Goal: Task Accomplishment & Management: Manage account settings

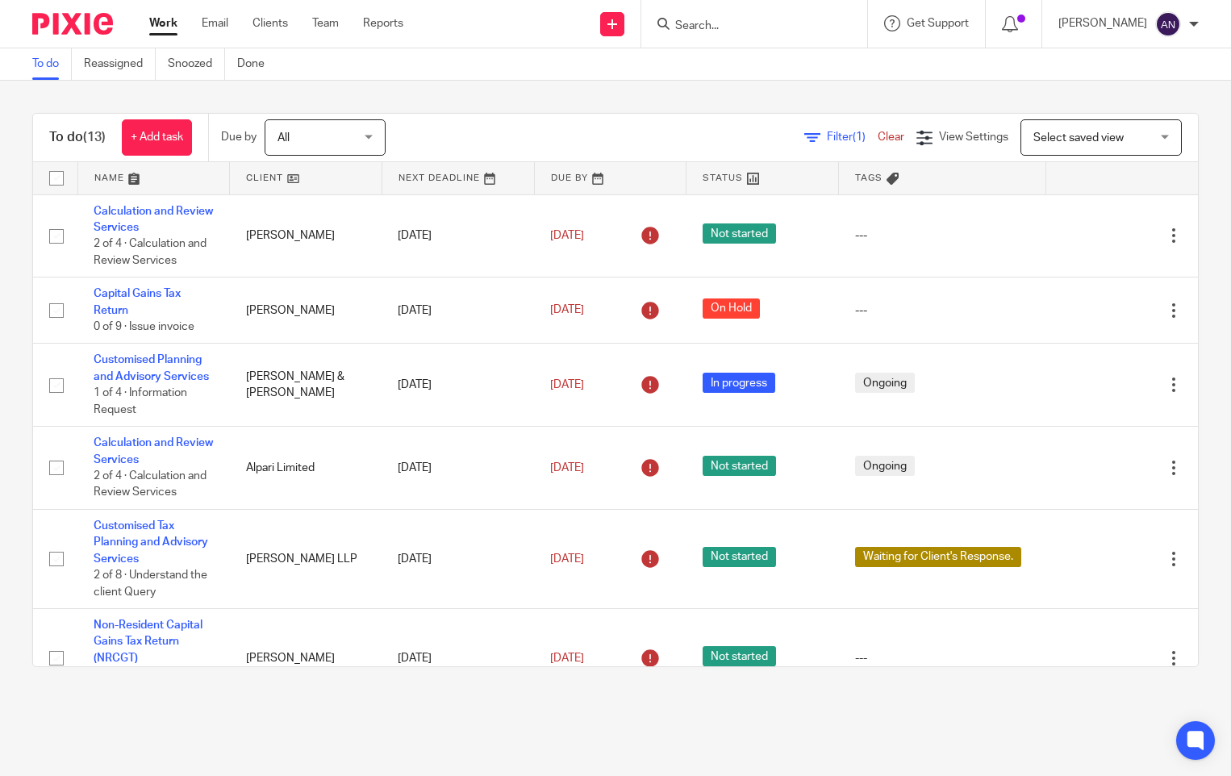
click at [702, 27] on input "Search" at bounding box center [745, 26] width 145 height 15
type input "Keshav"
click at [759, 77] on link at bounding box center [813, 69] width 287 height 37
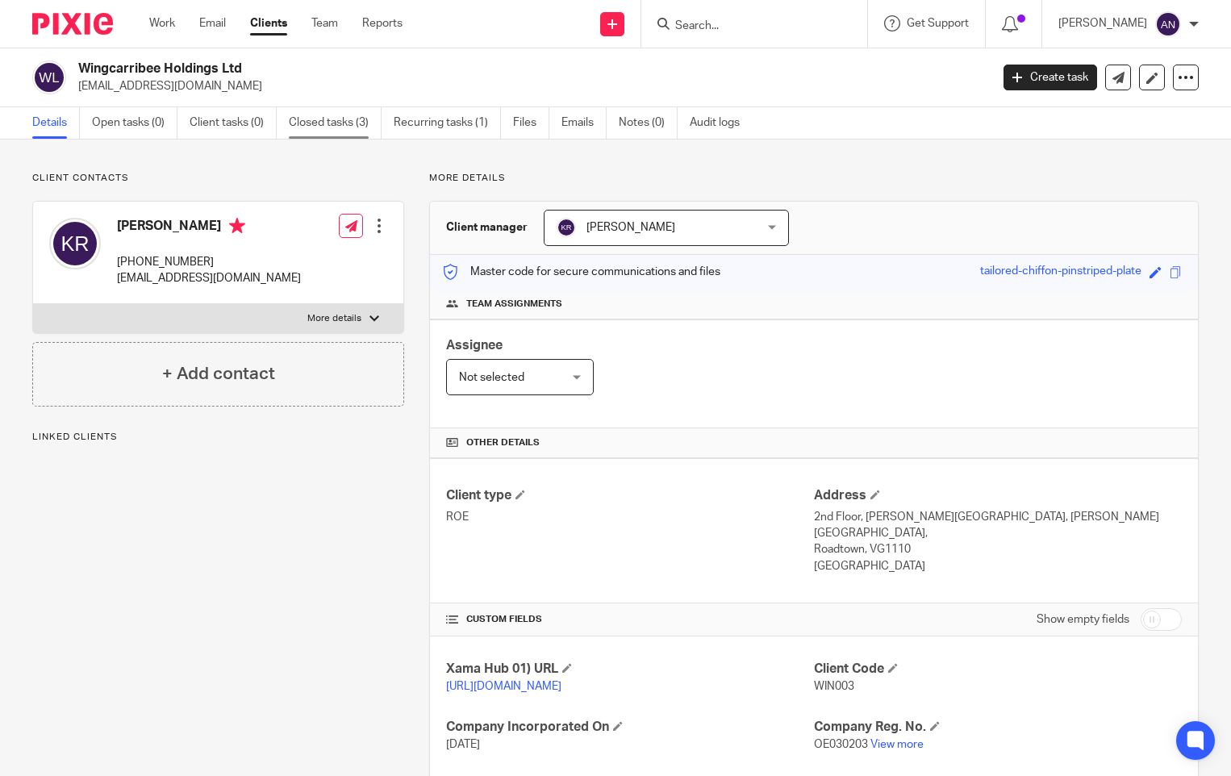
click at [352, 120] on link "Closed tasks (3)" at bounding box center [335, 122] width 93 height 31
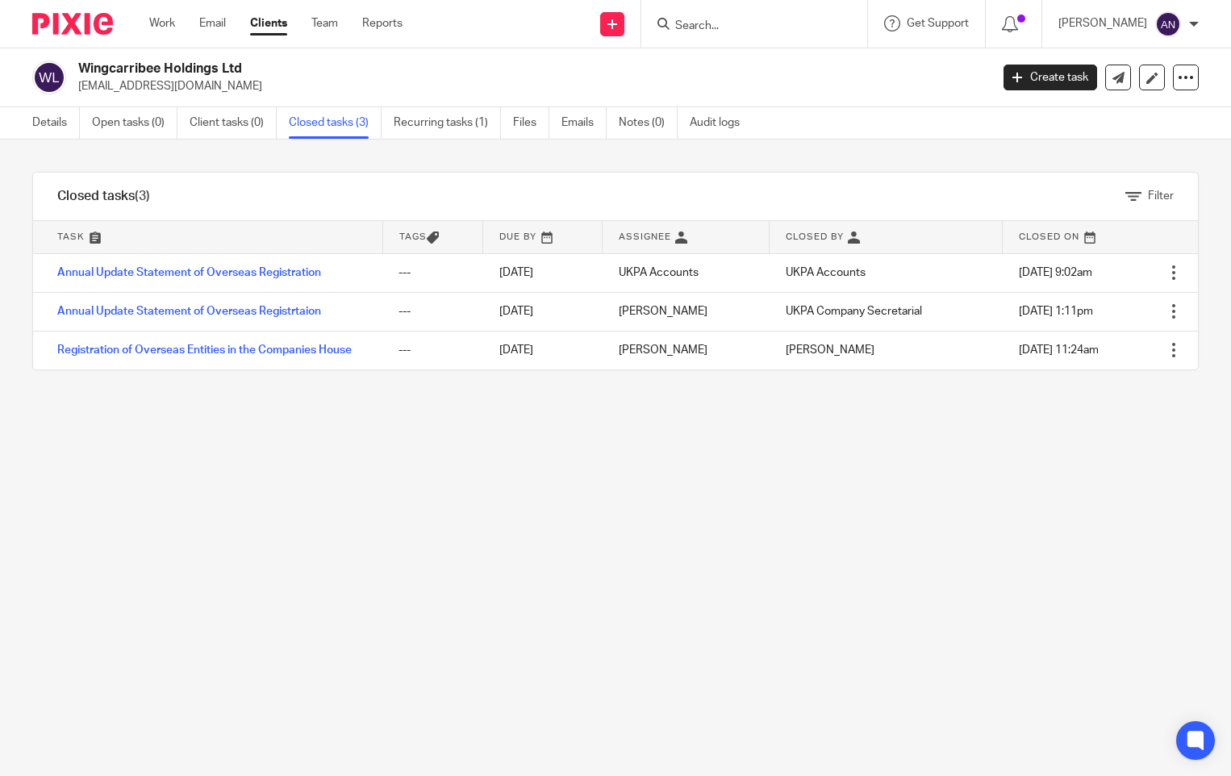
click at [714, 15] on form at bounding box center [759, 24] width 172 height 20
click at [714, 19] on input "Search" at bounding box center [745, 26] width 145 height 15
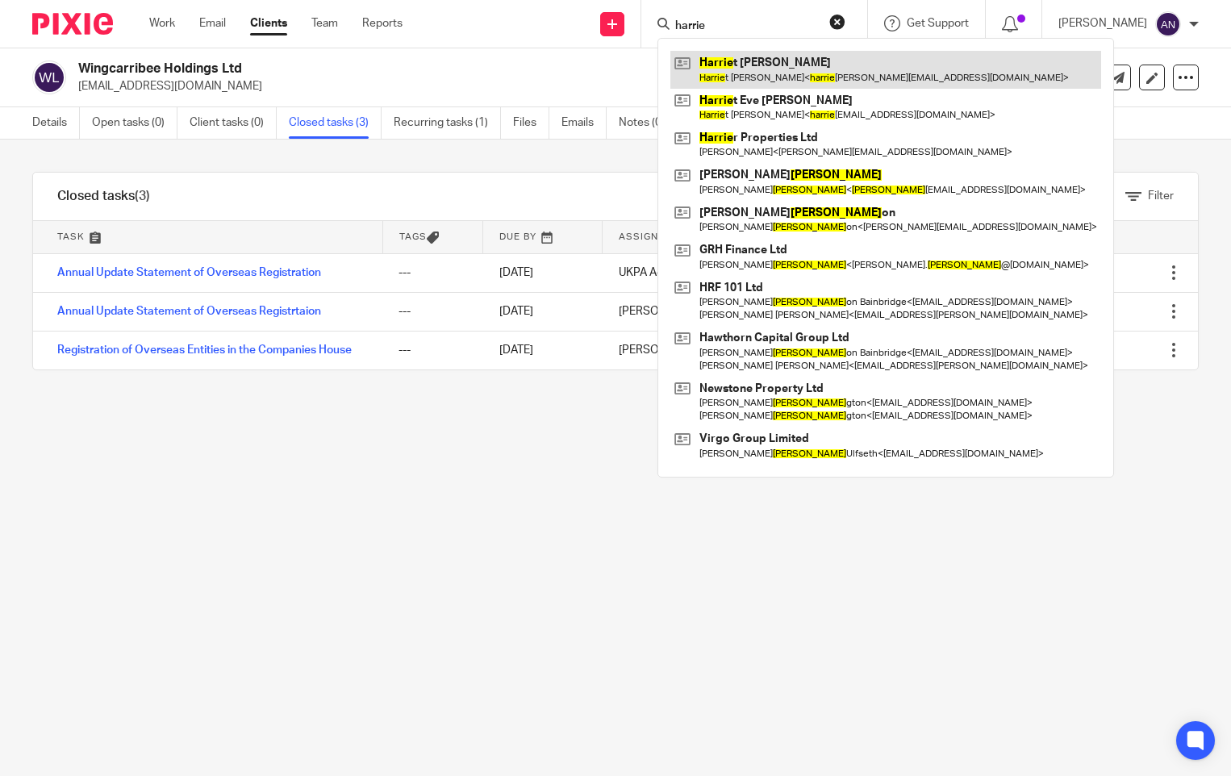
type input "harrie"
click at [763, 65] on link at bounding box center [885, 69] width 431 height 37
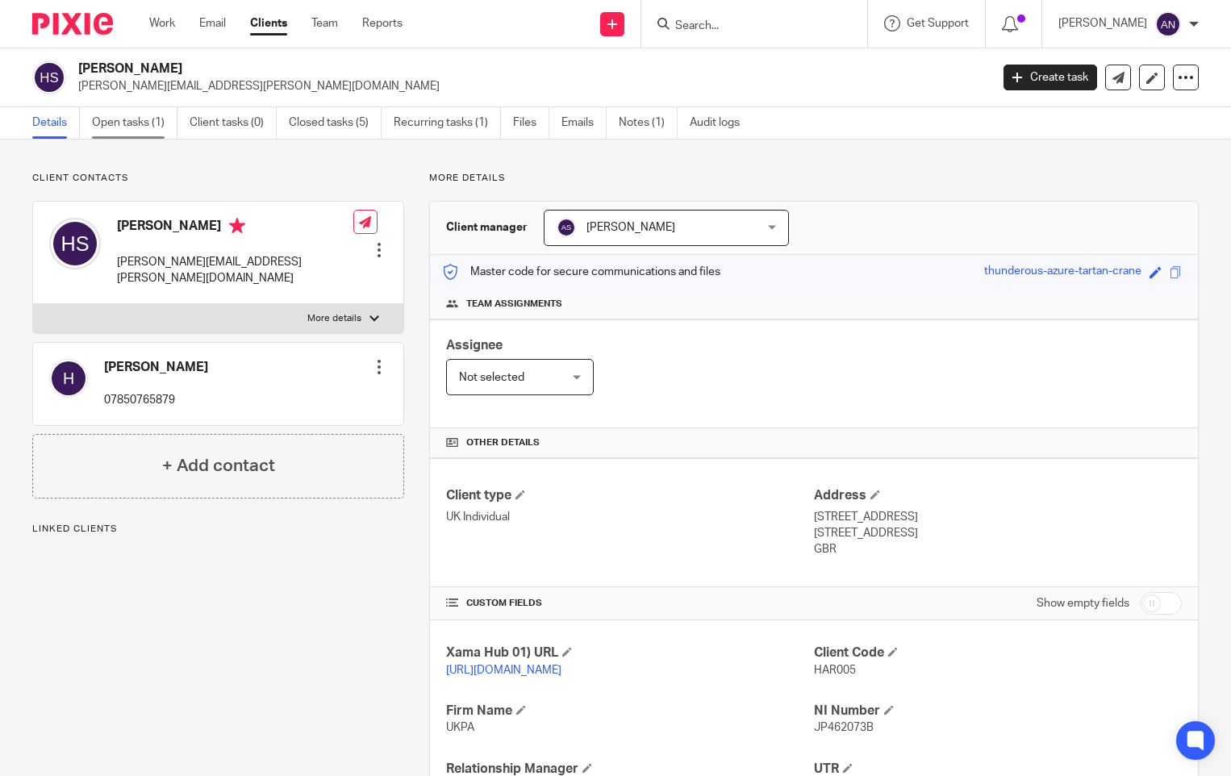
click at [122, 126] on link "Open tasks (1)" at bounding box center [134, 122] width 85 height 31
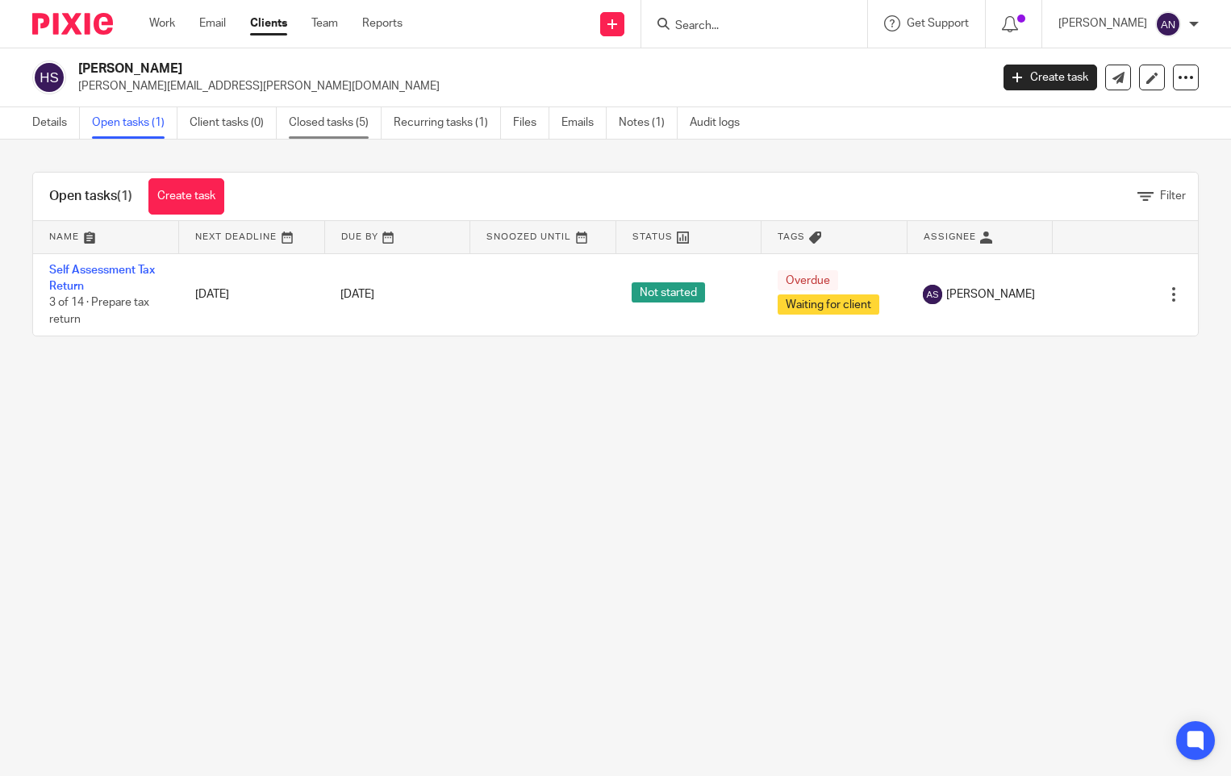
click at [357, 132] on link "Closed tasks (5)" at bounding box center [335, 122] width 93 height 31
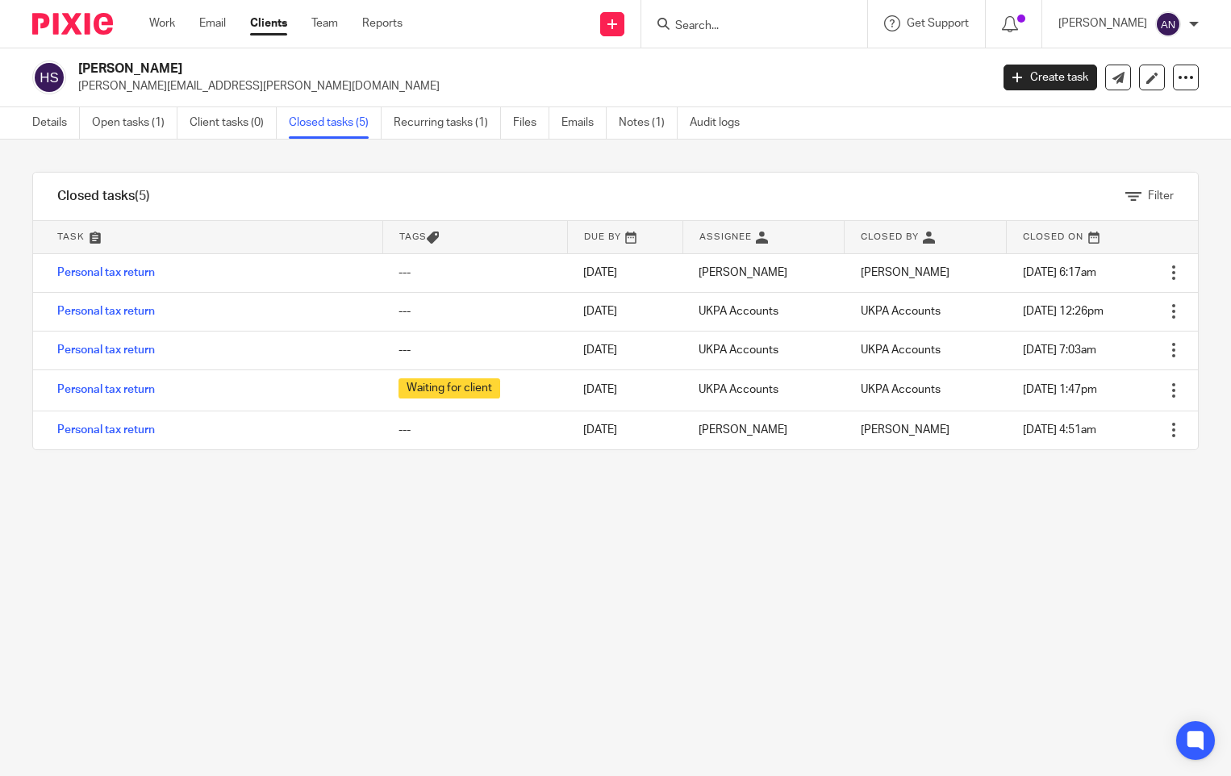
click at [698, 27] on input "Search" at bounding box center [745, 26] width 145 height 15
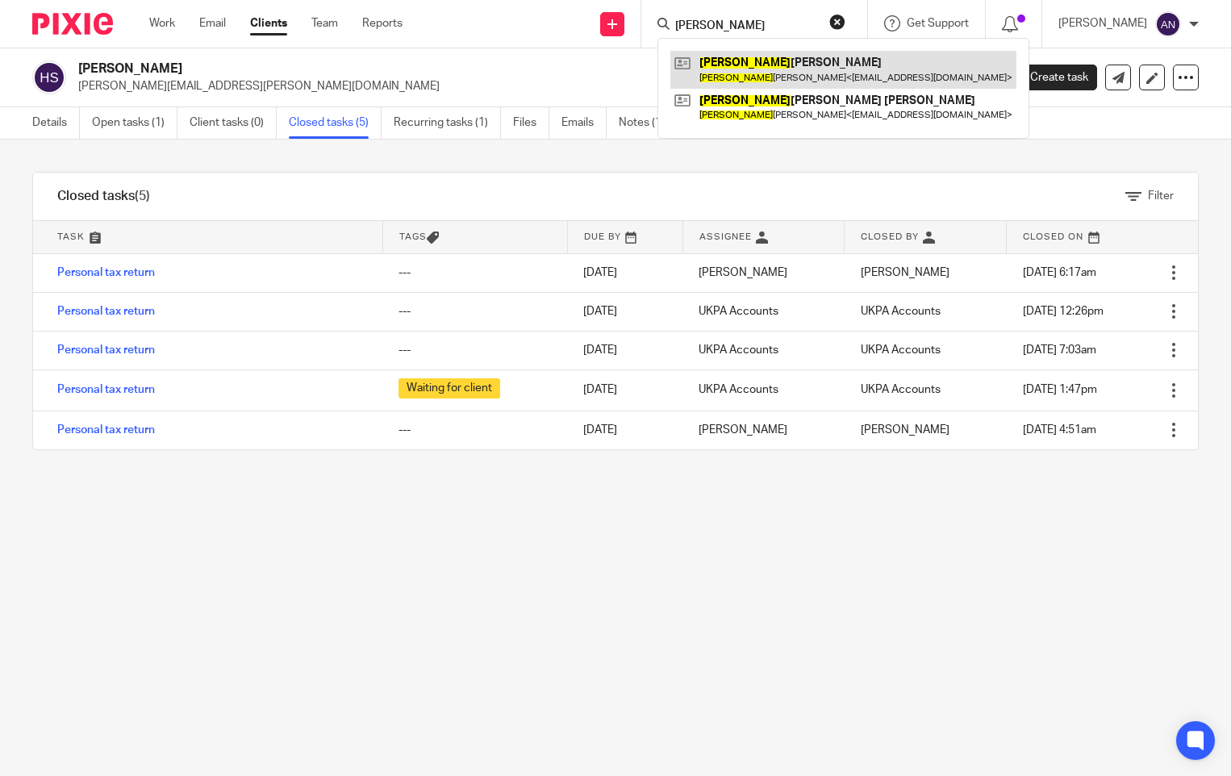
type input "[PERSON_NAME]"
click at [759, 78] on link at bounding box center [843, 69] width 346 height 37
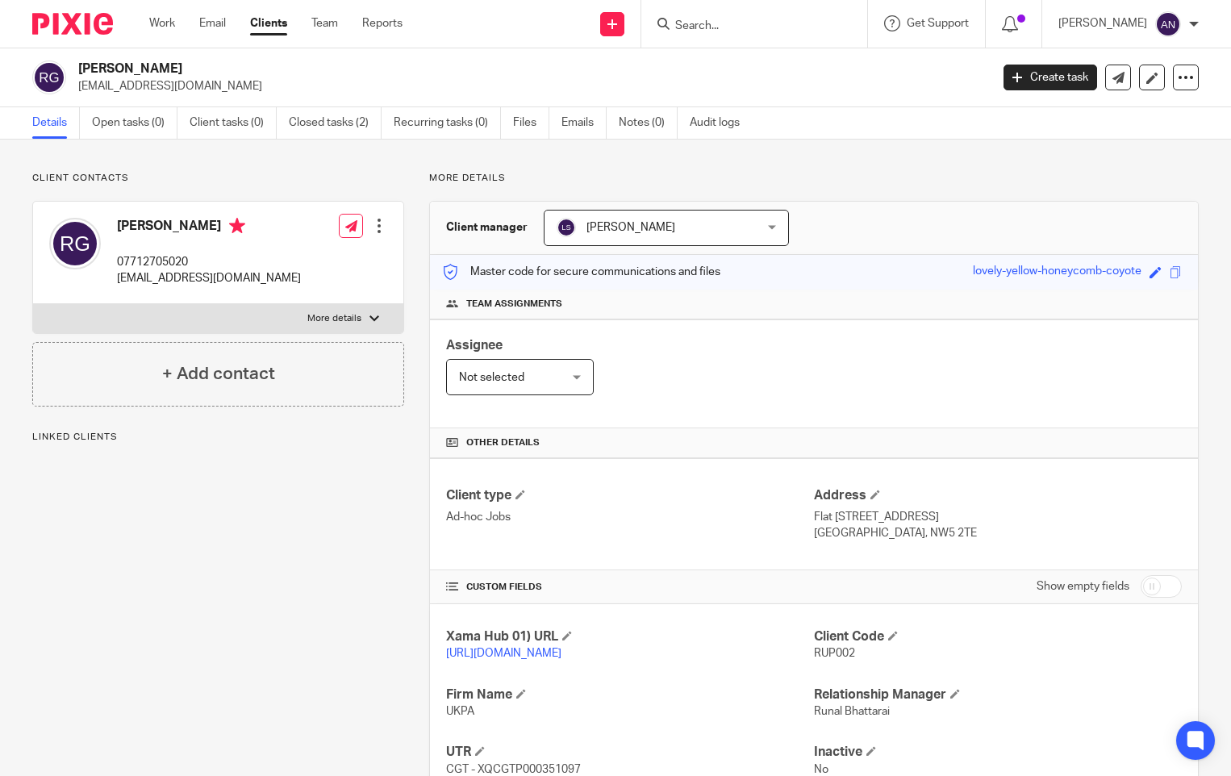
click at [719, 29] on input "Search" at bounding box center [745, 26] width 145 height 15
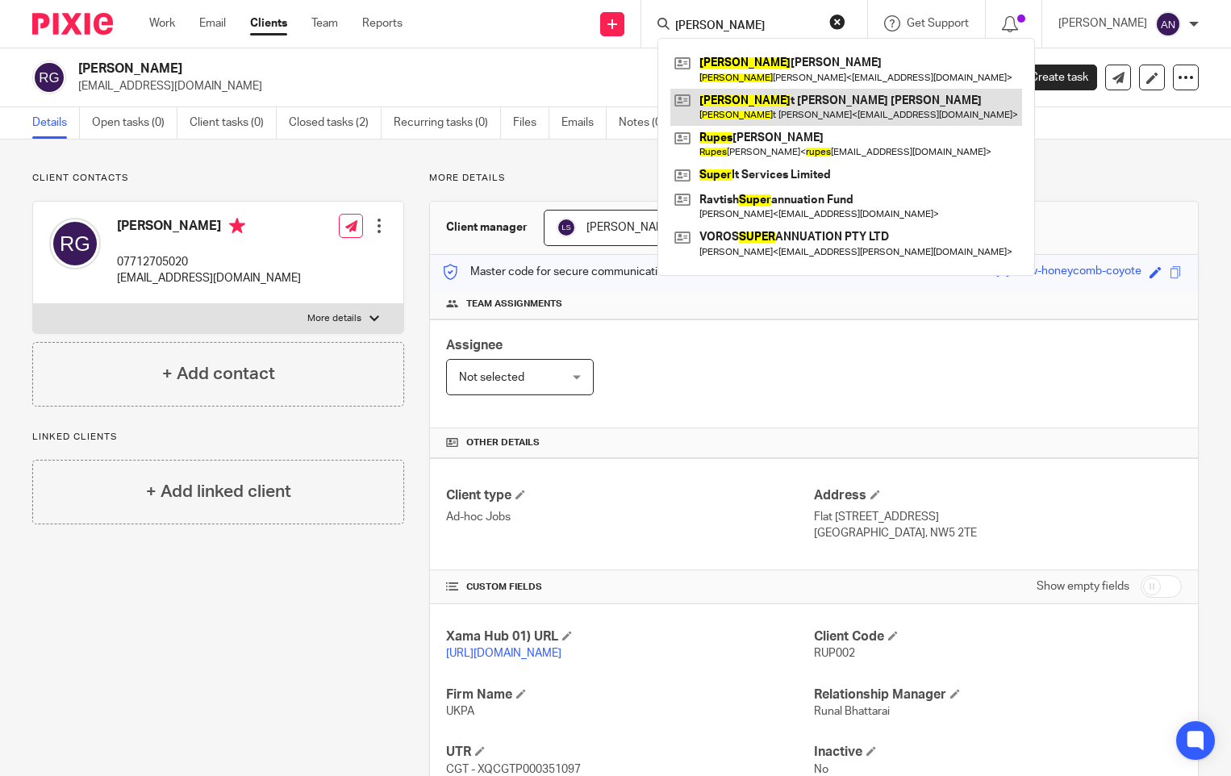
type input "[PERSON_NAME]"
click at [820, 98] on link at bounding box center [846, 107] width 352 height 37
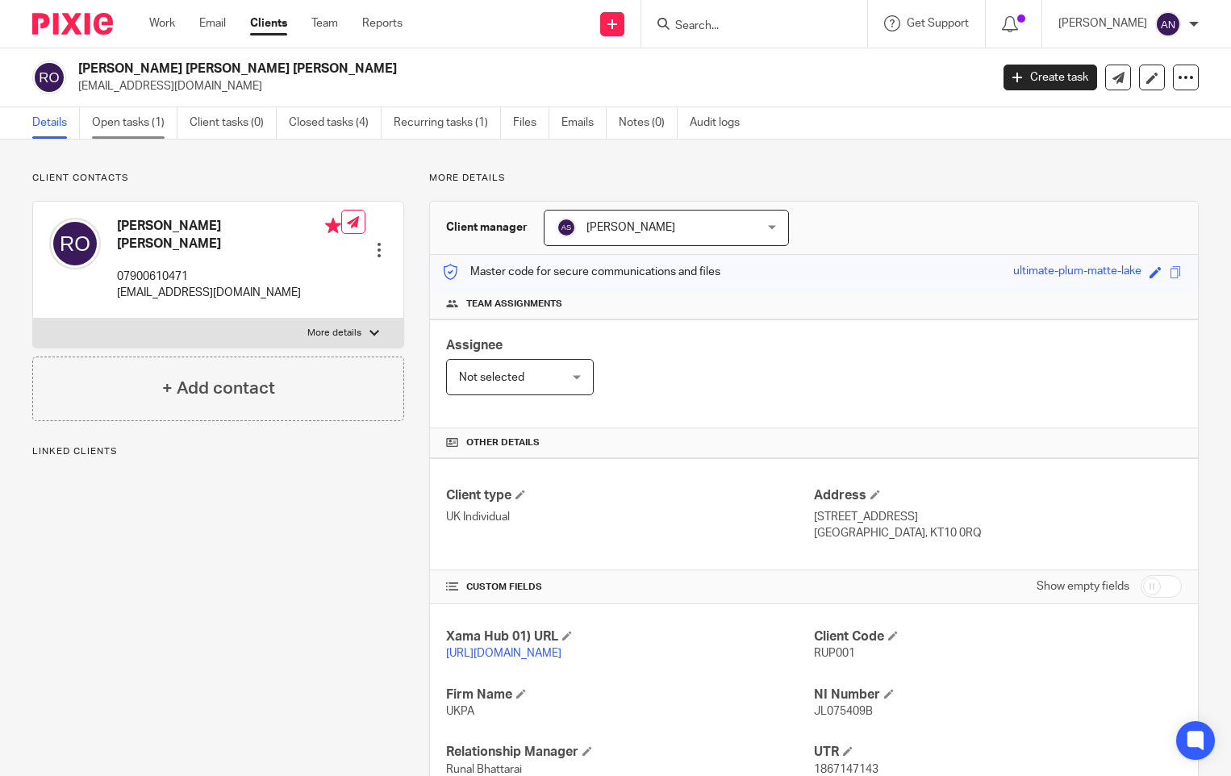
click at [120, 116] on link "Open tasks (1)" at bounding box center [134, 122] width 85 height 31
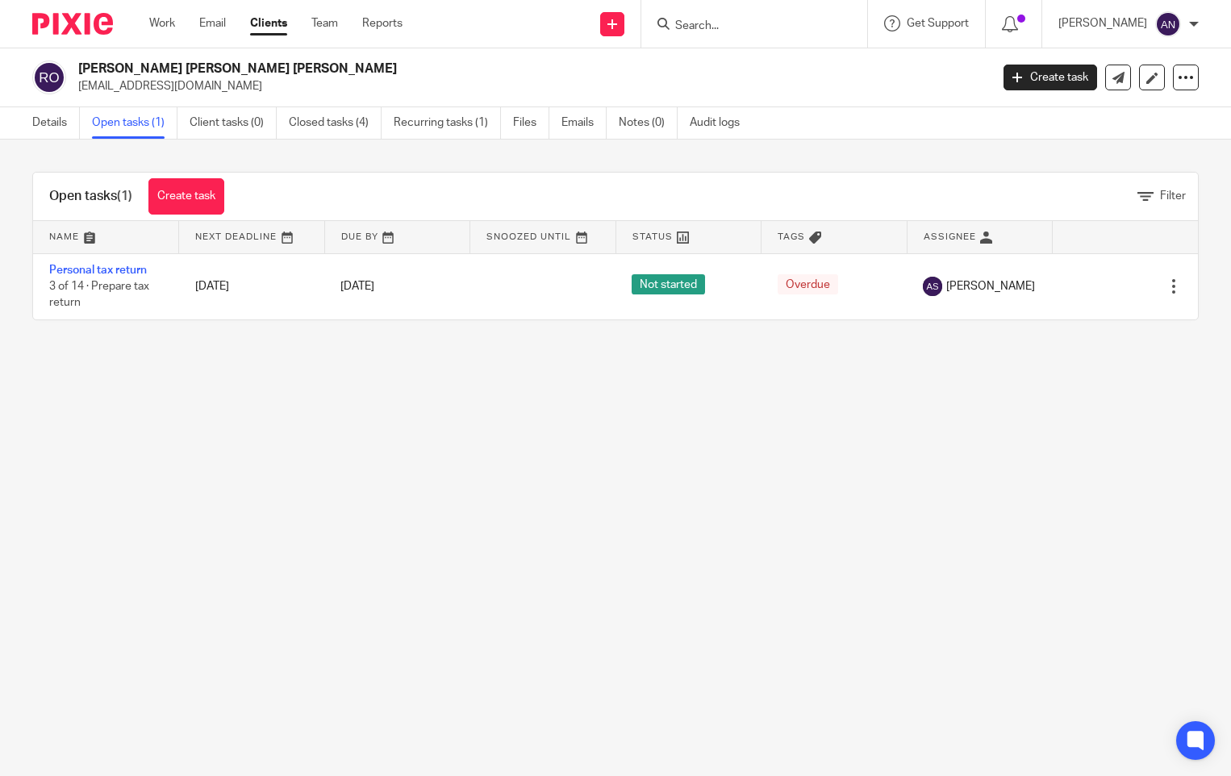
click at [480, 585] on main "[PERSON_NAME] [PERSON_NAME] [PERSON_NAME] [EMAIL_ADDRESS][DOMAIN_NAME] Create t…" at bounding box center [615, 388] width 1231 height 776
click at [896, 466] on main "Rupert David Whiteman Osborne rosborne@marshandparsons.co.uk Create task Update…" at bounding box center [615, 388] width 1231 height 776
click at [732, 23] on input "Search" at bounding box center [745, 26] width 145 height 15
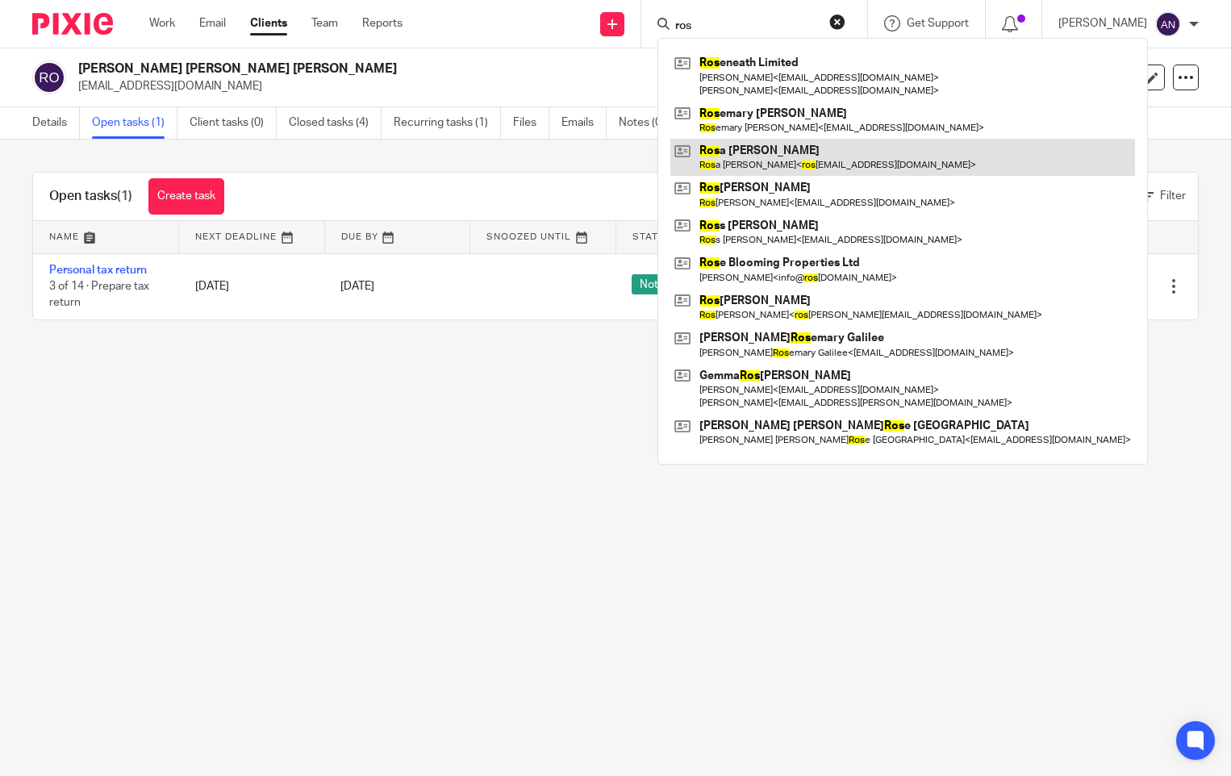
type input "ros"
click at [806, 146] on link at bounding box center [902, 157] width 465 height 37
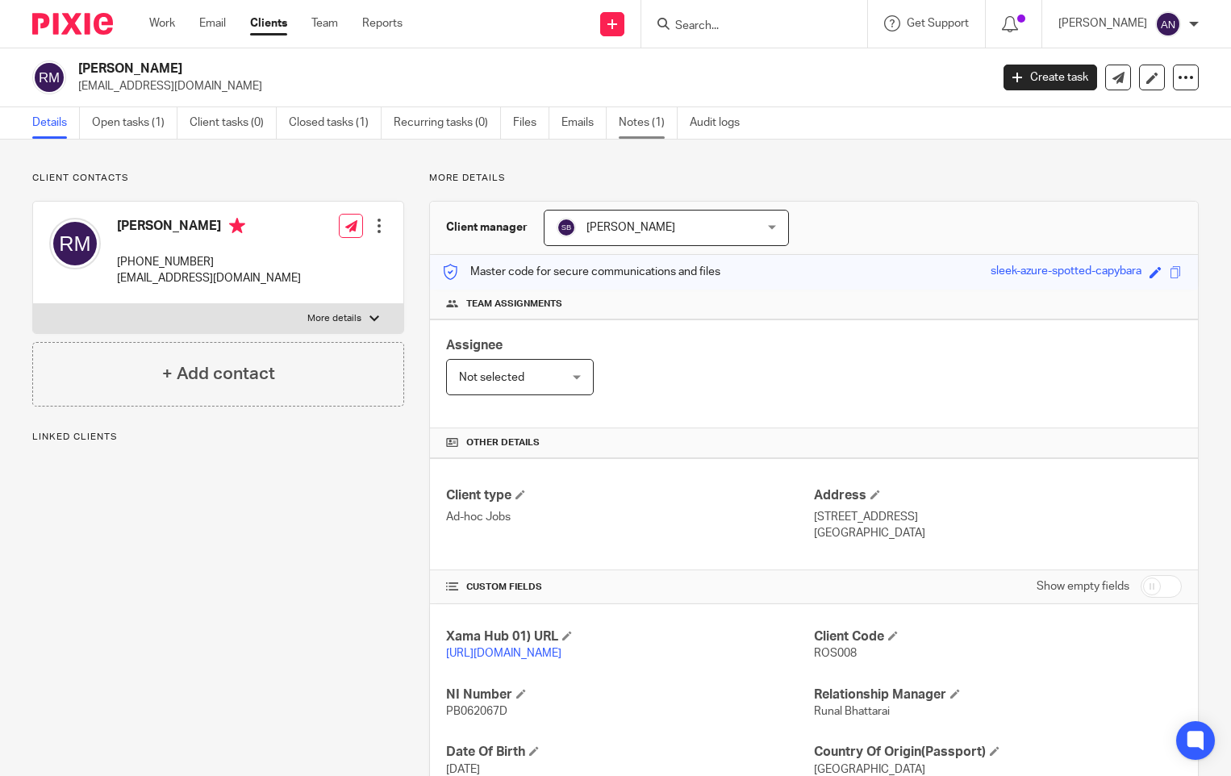
click at [632, 128] on link "Notes (1)" at bounding box center [648, 122] width 59 height 31
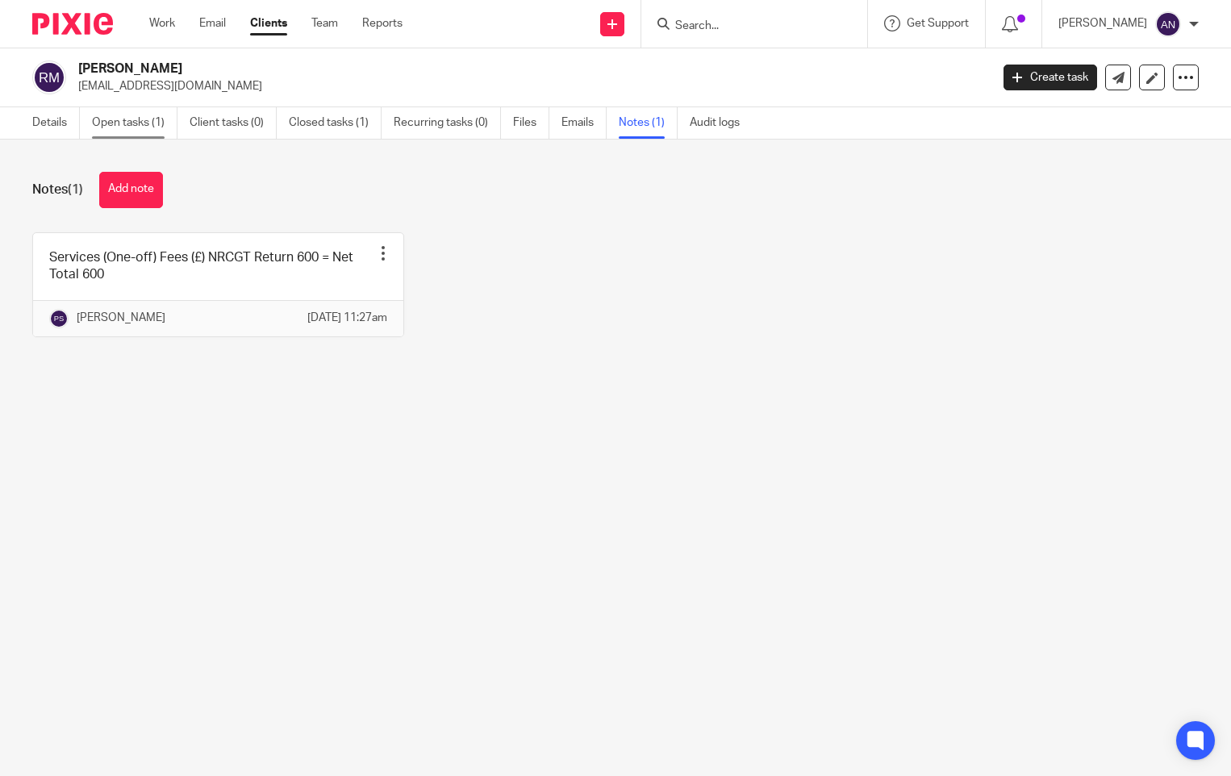
click at [161, 129] on link "Open tasks (1)" at bounding box center [134, 122] width 85 height 31
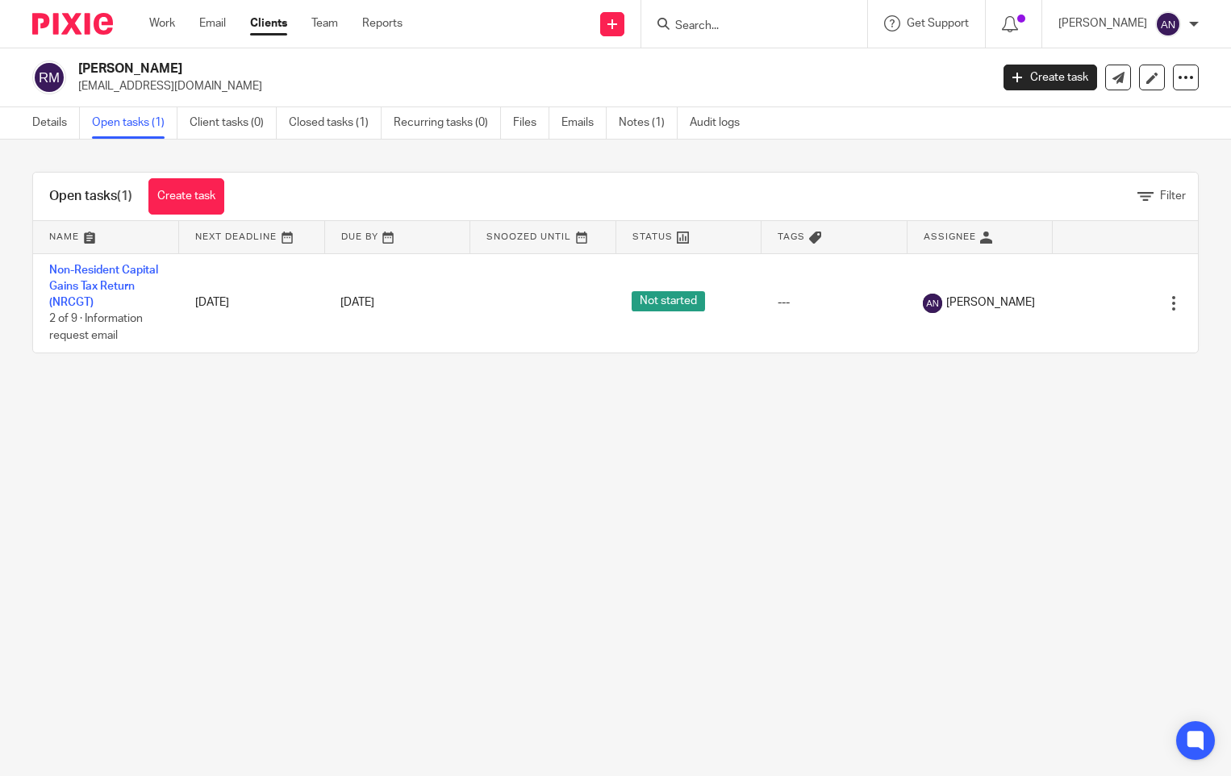
click at [90, 273] on link "Non-Resident Capital Gains Tax Return (NRCGT)" at bounding box center [103, 287] width 109 height 44
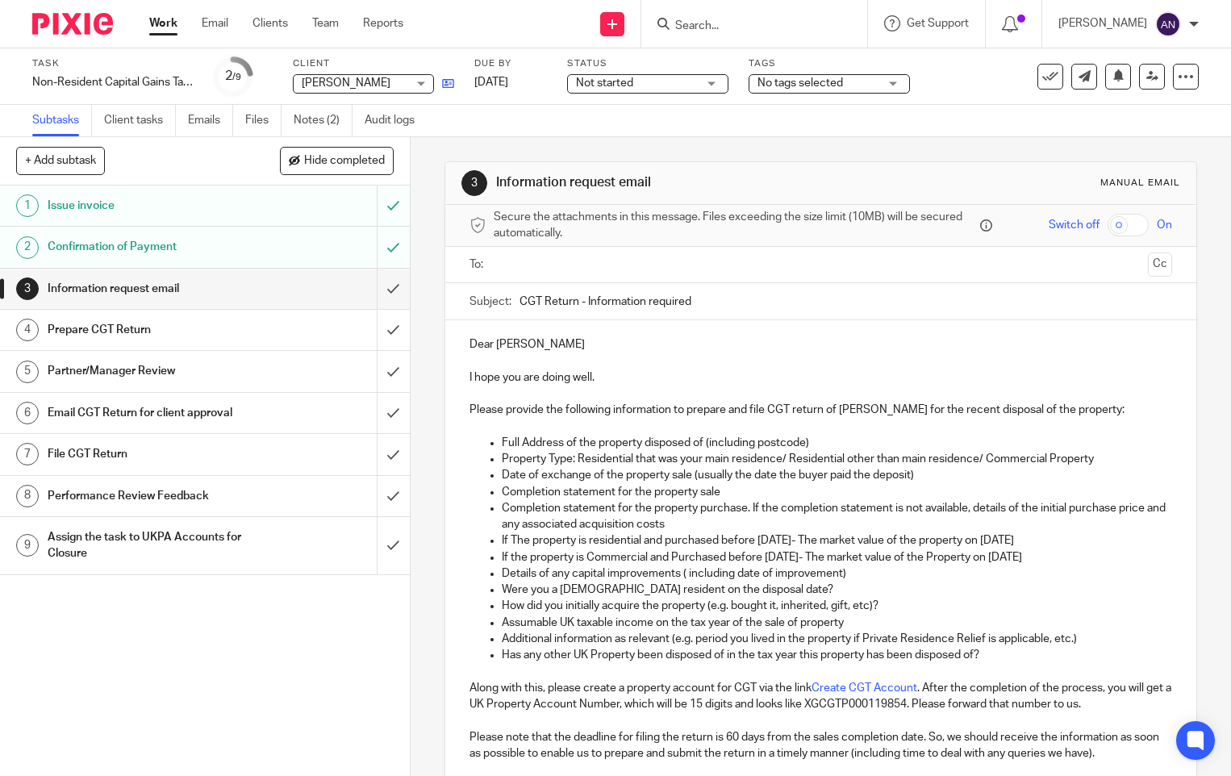
click at [451, 79] on icon at bounding box center [448, 83] width 12 height 12
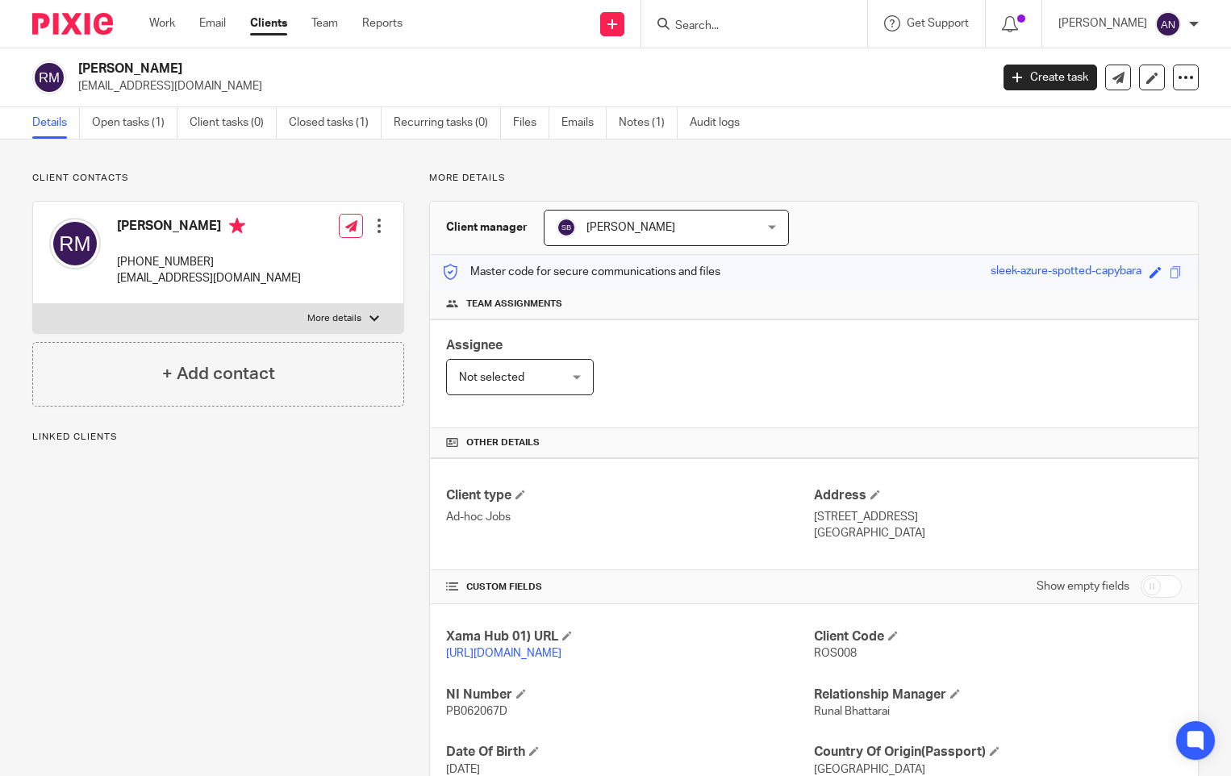
click at [832, 359] on div "Assignee Not selected Not selected Not selected Aarshika Awale Aayush Niraula A…" at bounding box center [814, 373] width 768 height 109
click at [865, 351] on div "Assignee Not selected Not selected Not selected Aarshika Awale Aayush Niraula A…" at bounding box center [814, 373] width 768 height 109
click at [812, 163] on div "Client contacts Rosa Di Montefiano +44 747 610 5262 rosicat95@gmail.com Edit co…" at bounding box center [615, 545] width 1231 height 811
click at [868, 348] on div "Assignee Not selected Not selected Not selected Aarshika Awale Aayush Niraula A…" at bounding box center [814, 373] width 768 height 109
